Goal: Learn about a topic

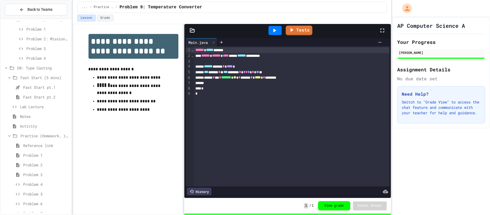
scroll to position [616, 0]
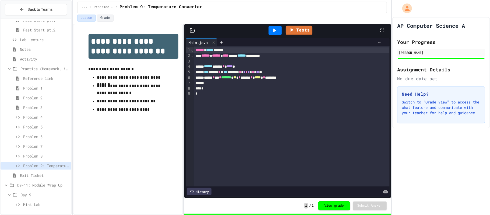
click at [44, 205] on span "Mini Lab" at bounding box center [46, 204] width 46 height 6
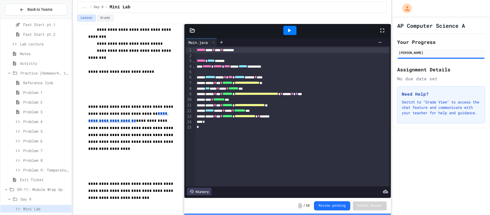
scroll to position [230, 0]
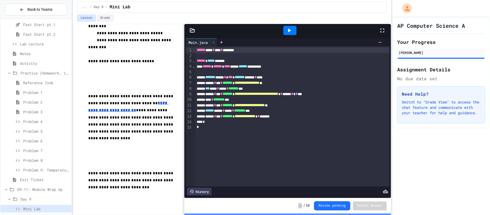
click at [285, 28] on div at bounding box center [289, 30] width 13 height 9
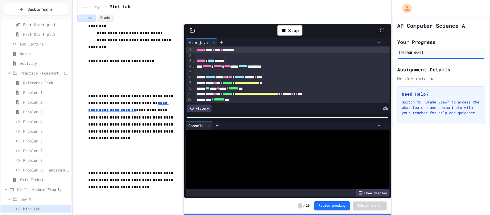
click at [299, 182] on div at bounding box center [285, 180] width 198 height 5
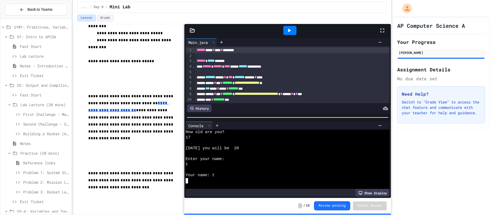
scroll to position [616, 0]
